Goal: Information Seeking & Learning: Learn about a topic

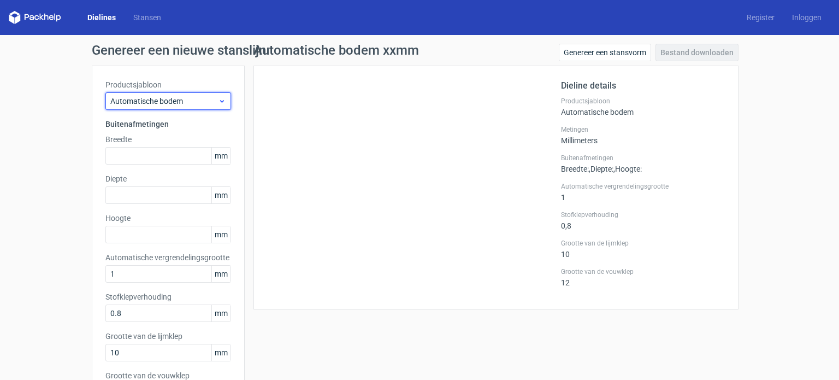
click at [218, 98] on icon at bounding box center [222, 101] width 8 height 9
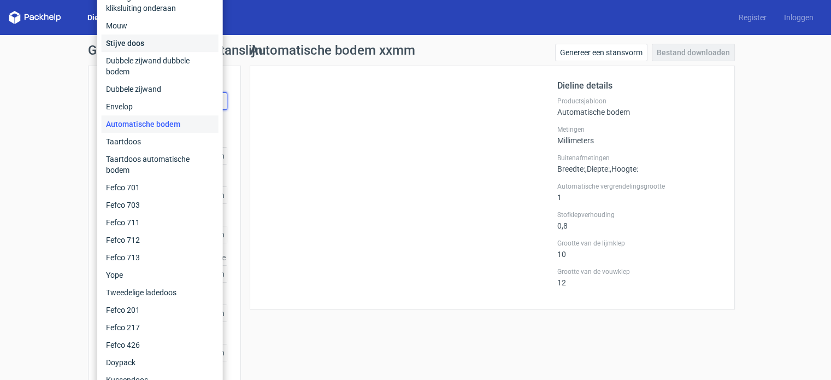
click at [133, 46] on font "Stijve doos" at bounding box center [125, 43] width 38 height 9
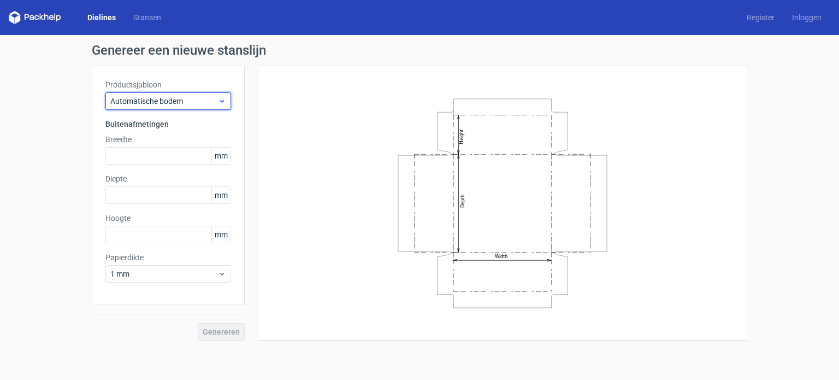
click at [223, 101] on use at bounding box center [222, 101] width 4 height 3
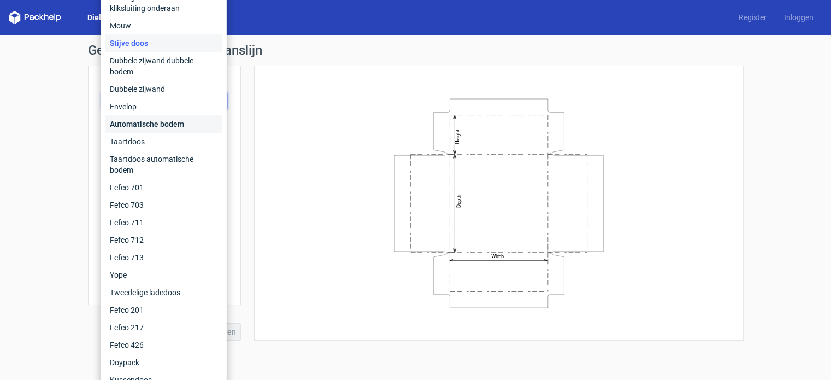
click at [160, 125] on font "Automatische bodem" at bounding box center [147, 124] width 74 height 9
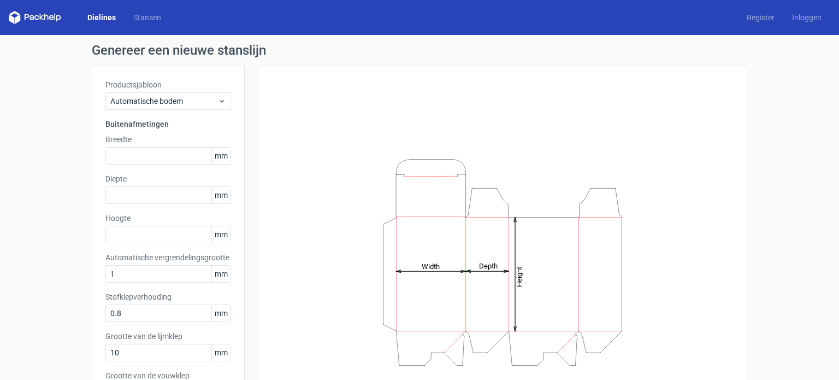
click at [308, 89] on div "Height Depth Width" at bounding box center [503, 261] width 462 height 365
click at [218, 102] on icon at bounding box center [222, 101] width 8 height 9
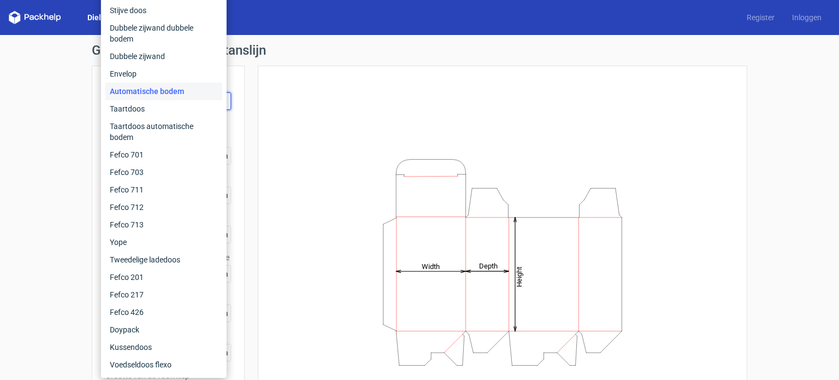
click at [386, 133] on div "Height Depth Width" at bounding box center [503, 261] width 462 height 365
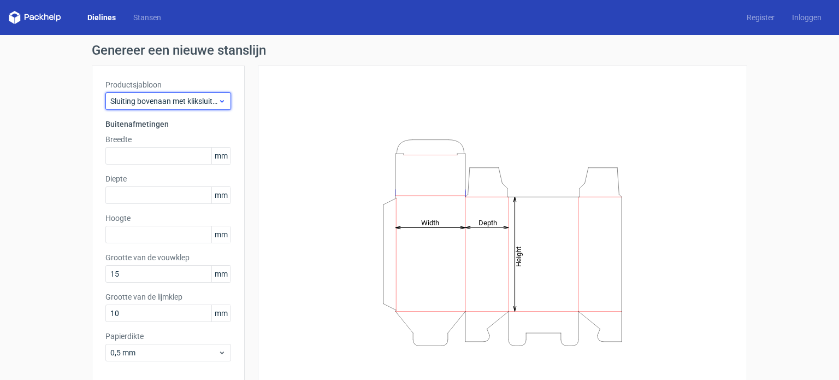
click at [220, 100] on use at bounding box center [222, 101] width 4 height 3
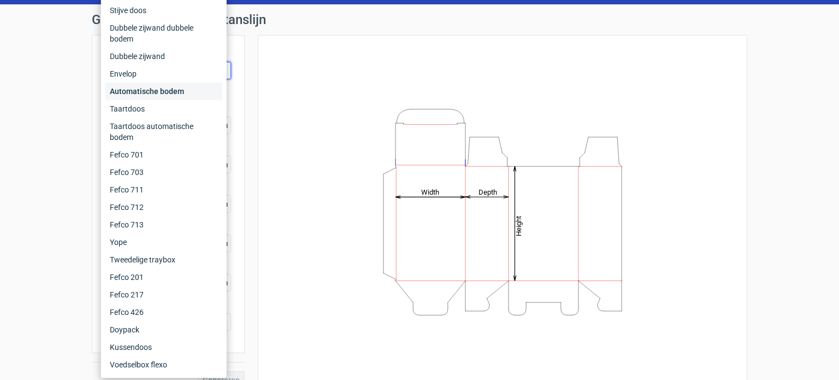
scroll to position [48, 0]
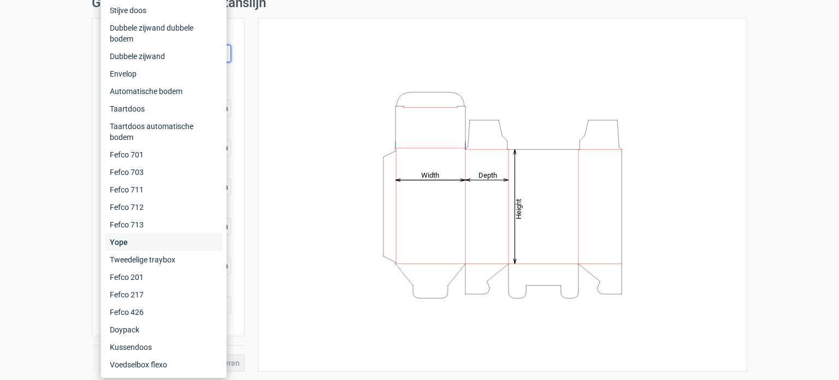
click at [126, 244] on font "Yope" at bounding box center [119, 242] width 18 height 9
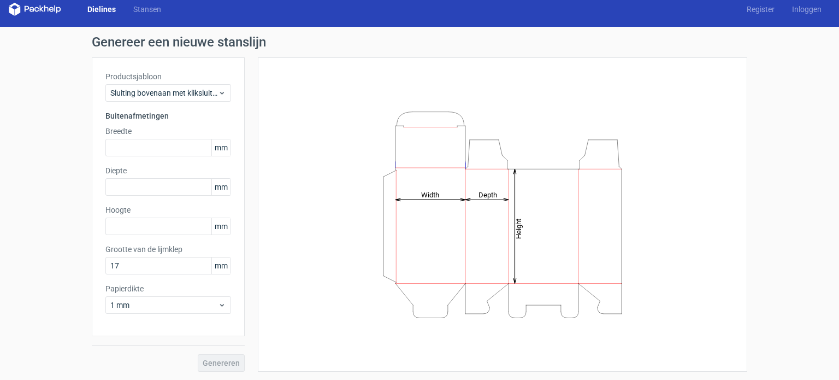
scroll to position [48, 0]
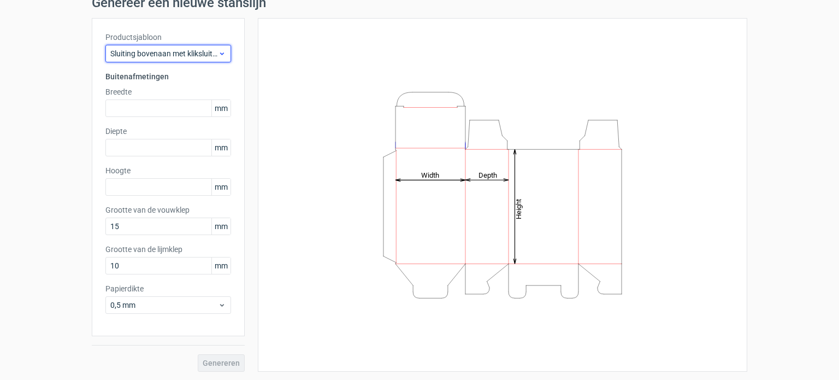
click at [218, 57] on icon at bounding box center [222, 53] width 8 height 9
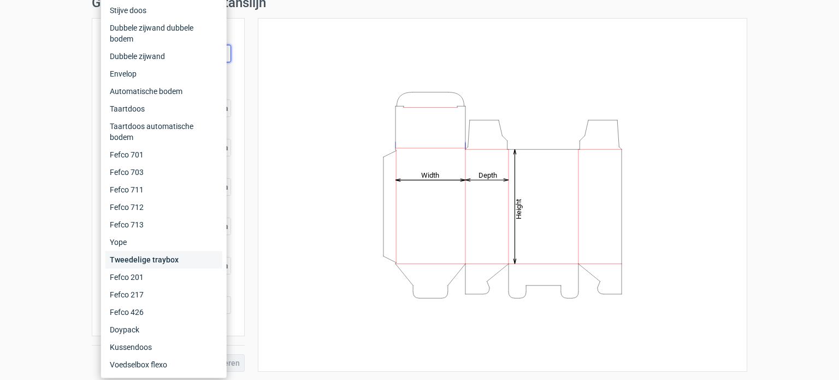
click at [175, 262] on font "Tweedelige traybox" at bounding box center [144, 259] width 69 height 9
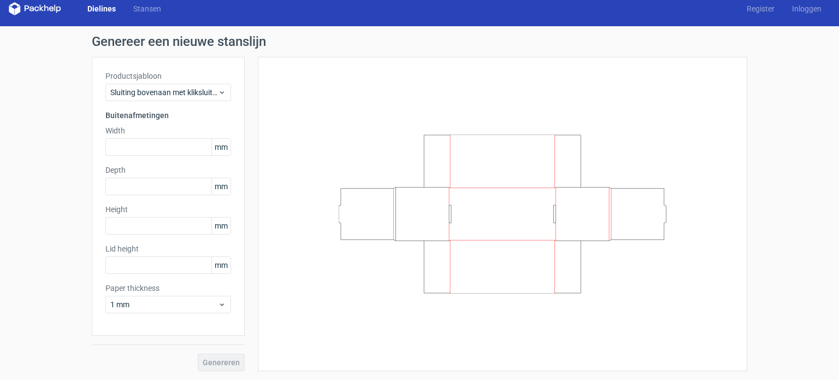
scroll to position [8, 0]
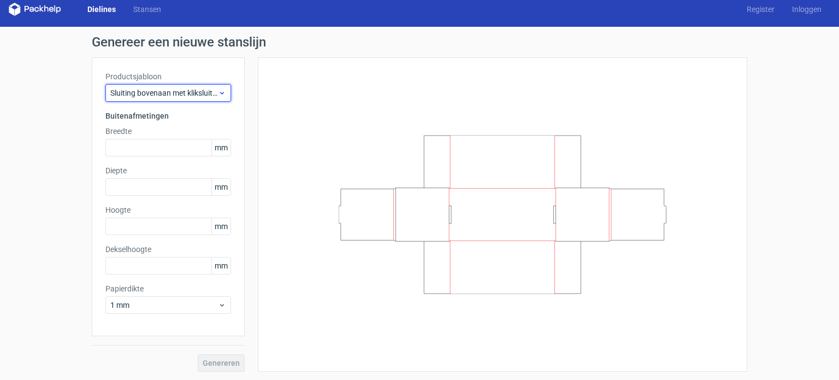
click at [220, 93] on icon at bounding box center [222, 93] width 8 height 9
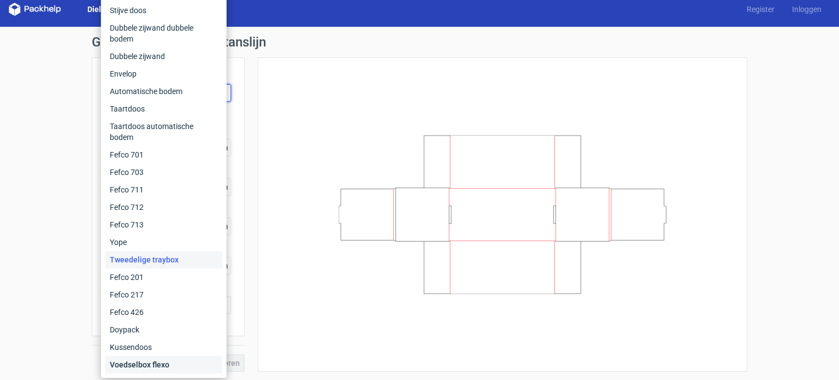
click at [177, 363] on div "Voedselbox flexo" at bounding box center [163, 364] width 117 height 17
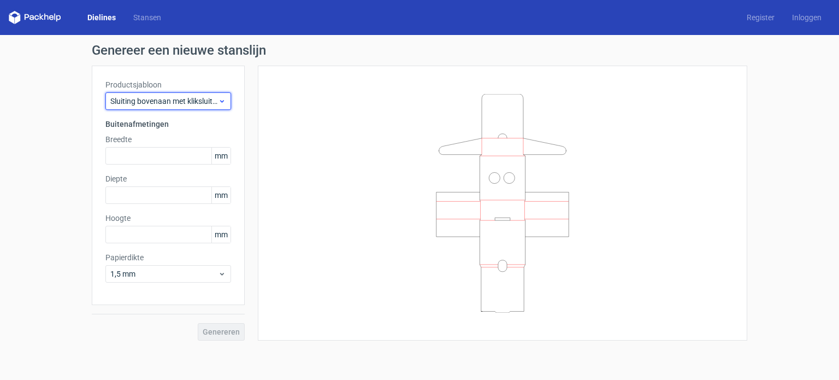
click at [222, 100] on icon at bounding box center [222, 101] width 8 height 9
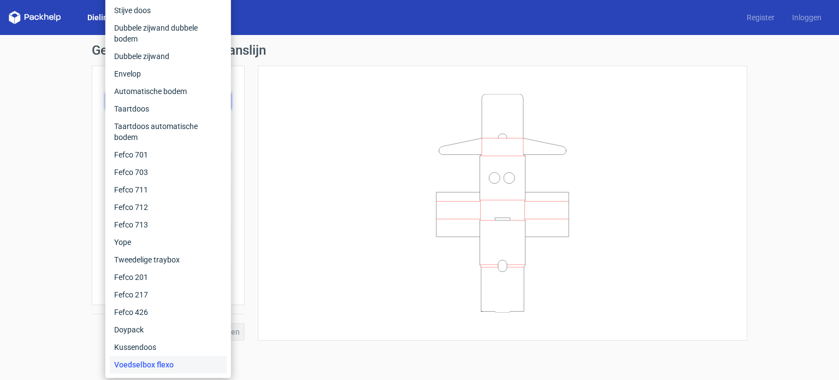
click at [156, 363] on font "Voedselbox flexo" at bounding box center [144, 364] width 60 height 9
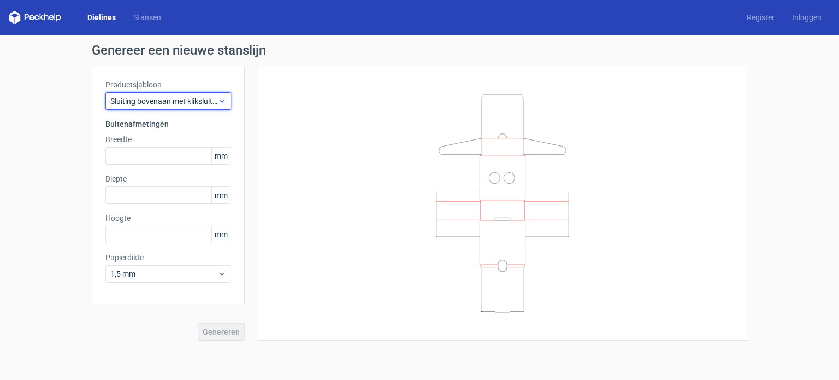
click at [220, 98] on icon at bounding box center [222, 101] width 8 height 9
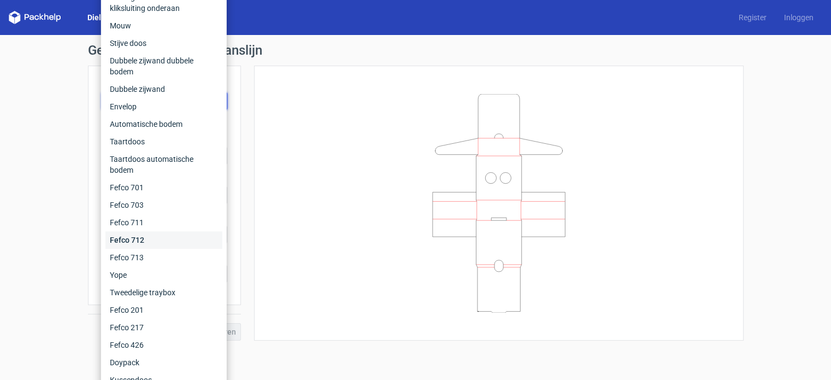
click at [153, 241] on div "Fefco 712" at bounding box center [163, 239] width 117 height 17
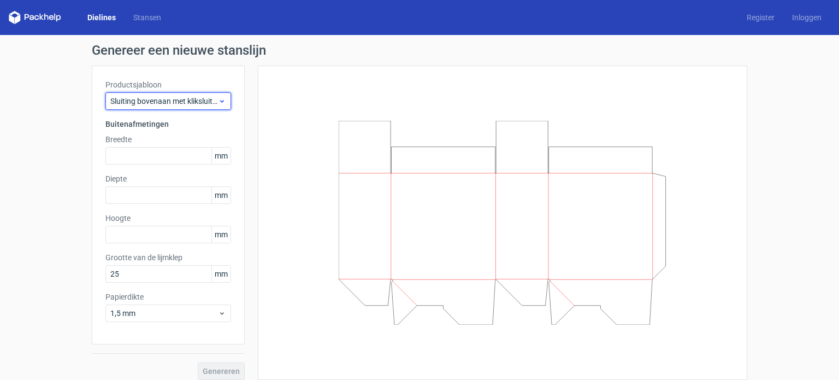
click at [220, 98] on icon at bounding box center [222, 101] width 8 height 9
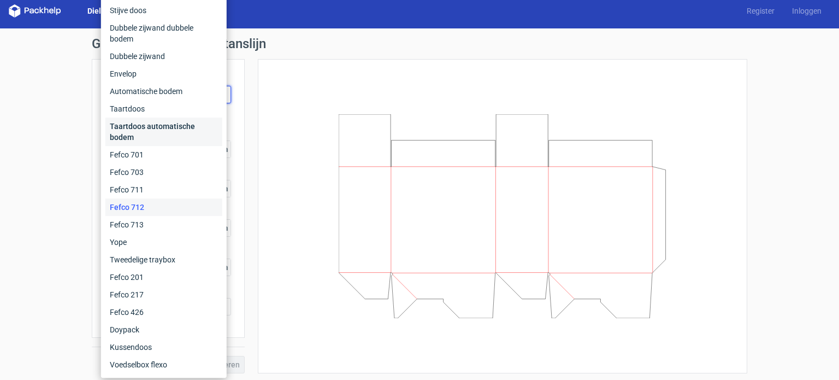
scroll to position [8, 0]
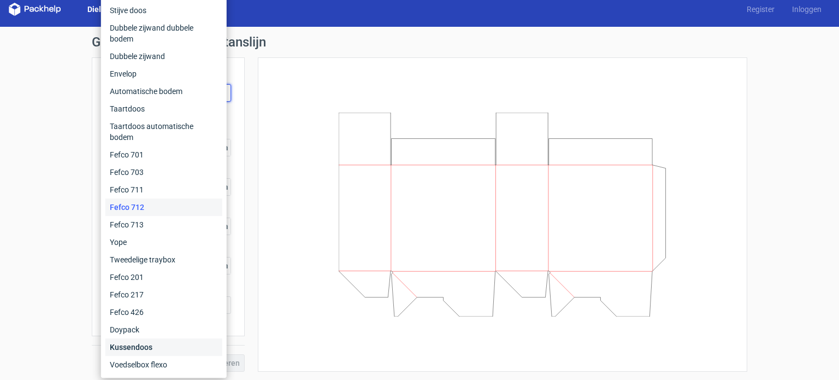
click at [141, 343] on font "Kussendoos" at bounding box center [131, 347] width 43 height 9
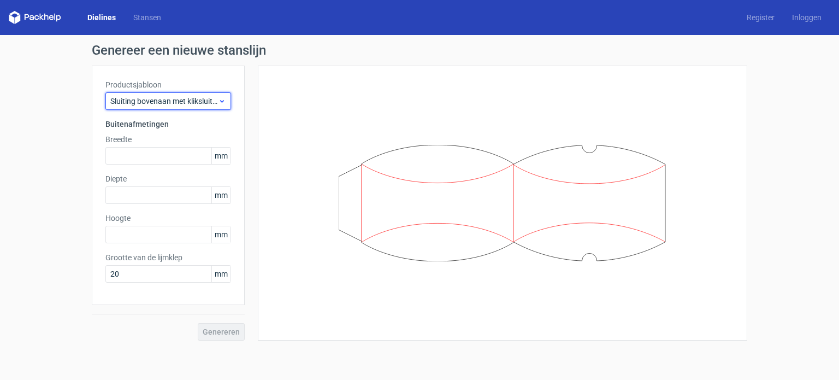
click at [225, 98] on icon at bounding box center [222, 101] width 8 height 9
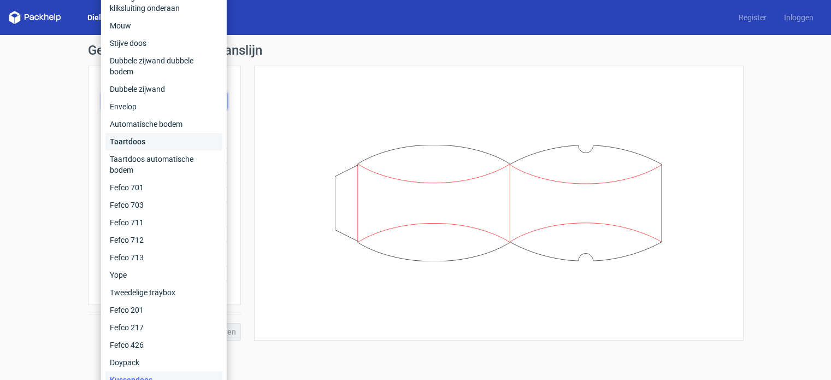
click at [151, 141] on div "Taartdoos" at bounding box center [163, 141] width 117 height 17
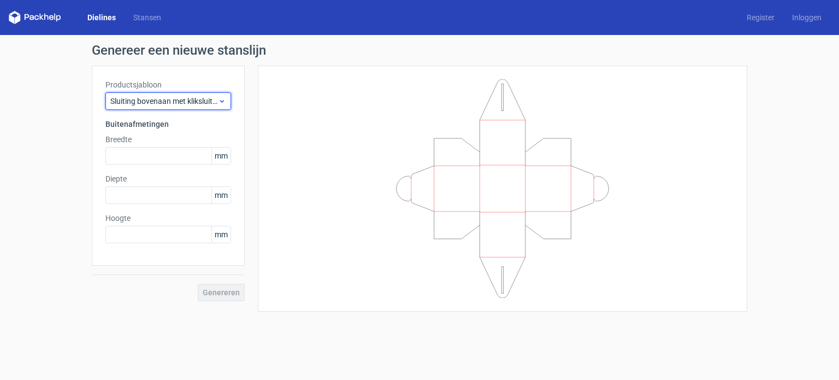
click at [227, 98] on div "Sluiting bovenaan met kliksluiting onderaan" at bounding box center [168, 100] width 126 height 17
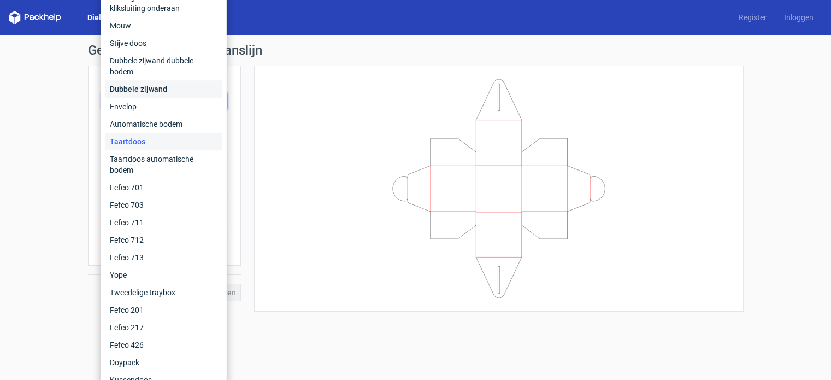
click at [168, 95] on div "Dubbele zijwand" at bounding box center [163, 88] width 117 height 17
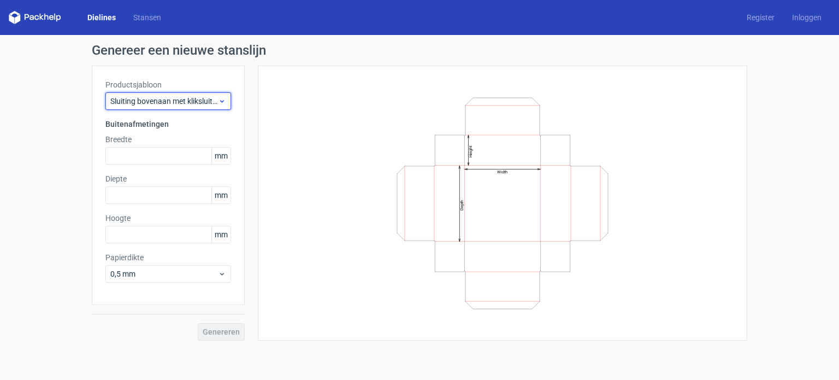
click at [223, 100] on use at bounding box center [222, 101] width 4 height 3
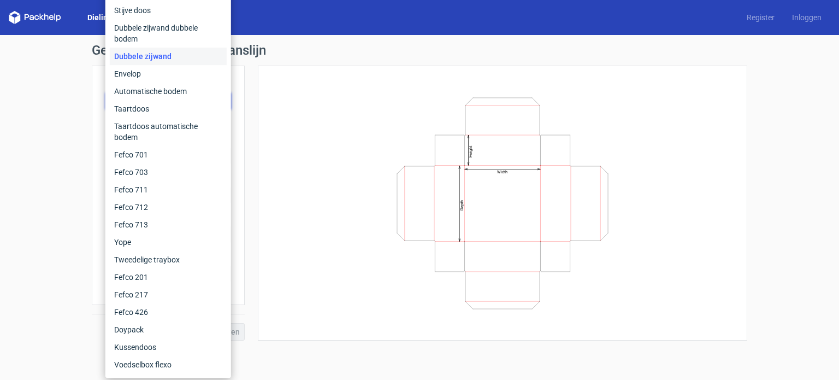
click at [338, 130] on div "Width Depth Height" at bounding box center [503, 202] width 462 height 247
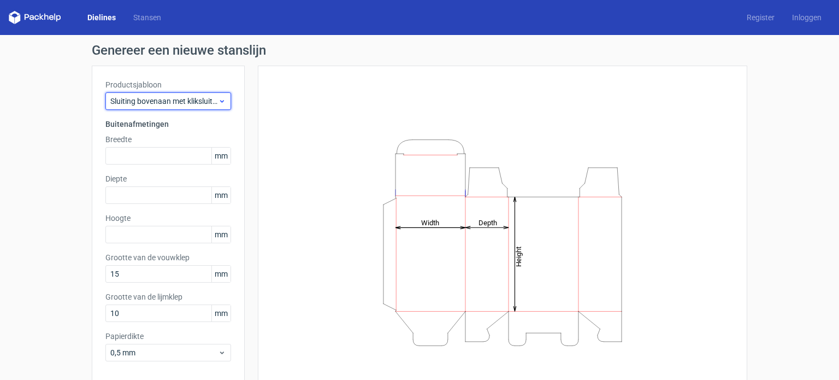
click at [217, 106] on div "Sluiting bovenaan met kliksluiting onderaan" at bounding box center [168, 100] width 126 height 17
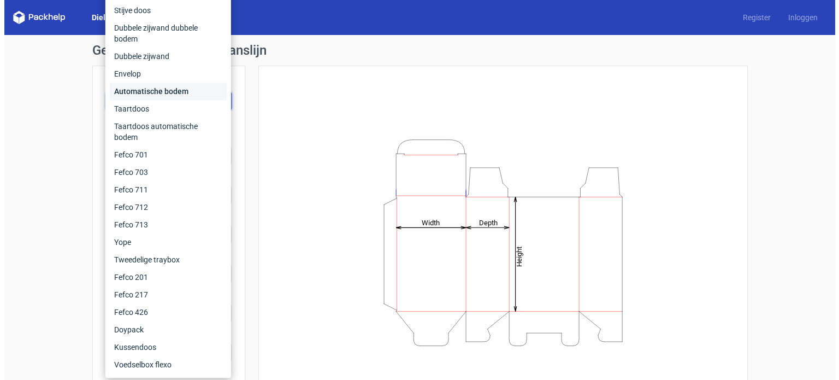
scroll to position [48, 0]
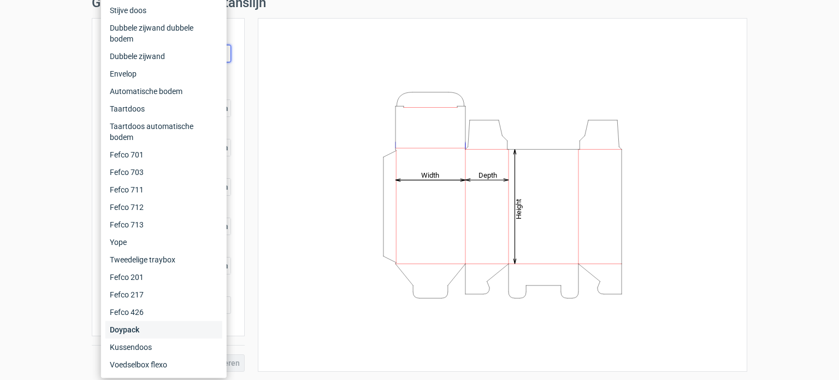
click at [133, 327] on font "Doypack" at bounding box center [125, 329] width 30 height 9
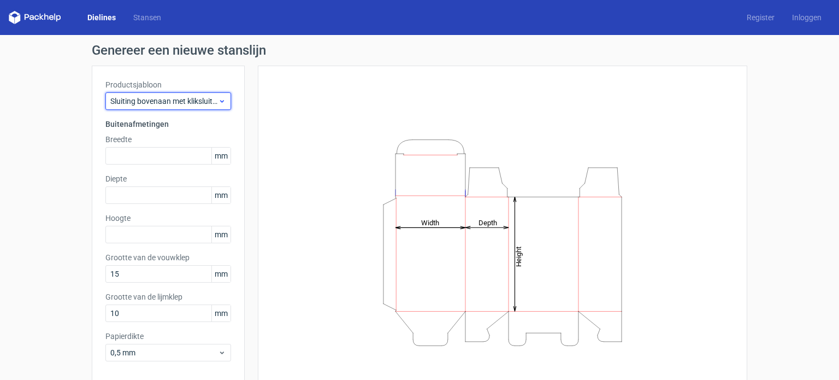
click at [219, 99] on icon at bounding box center [222, 101] width 8 height 9
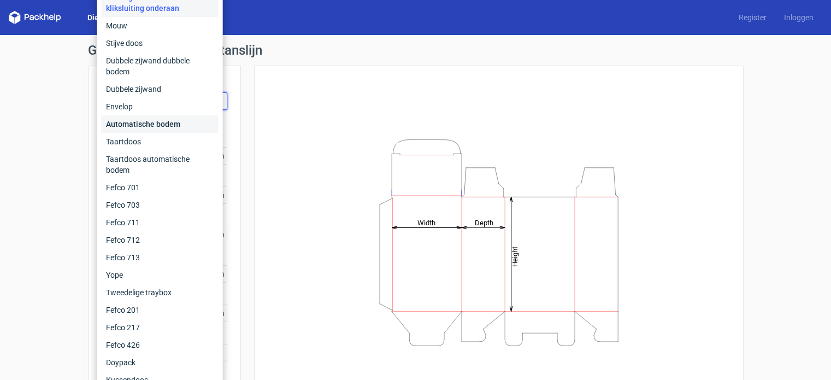
click at [159, 119] on div "Automatische bodem" at bounding box center [160, 123] width 117 height 17
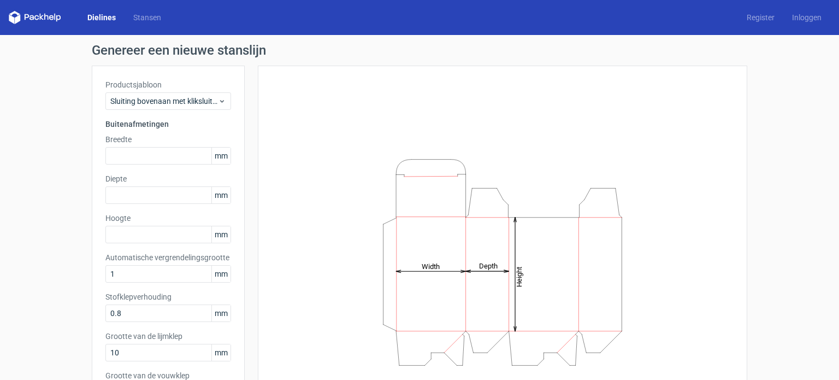
click at [347, 130] on div "Height Depth Width" at bounding box center [503, 261] width 462 height 365
